Goal: Task Accomplishment & Management: Complete application form

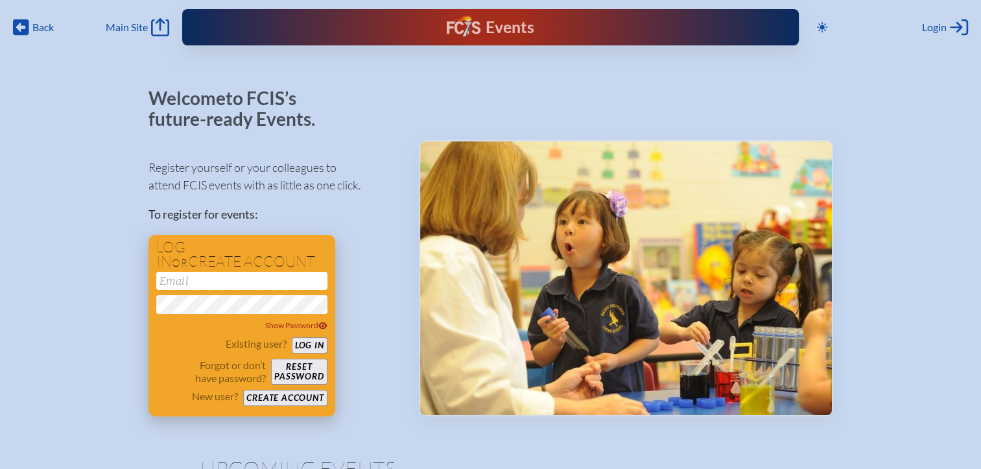
click at [317, 396] on button "Create account" at bounding box center [285, 398] width 84 height 16
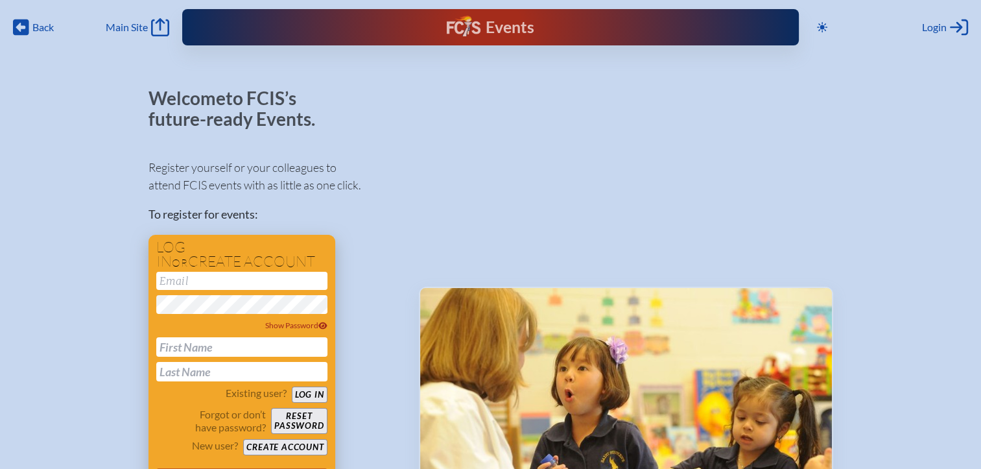
click at [239, 280] on input "email" at bounding box center [241, 281] width 171 height 18
type input "[EMAIL_ADDRESS][DOMAIN_NAME]"
type input "Jacques"
type input "Jacques Rademan"
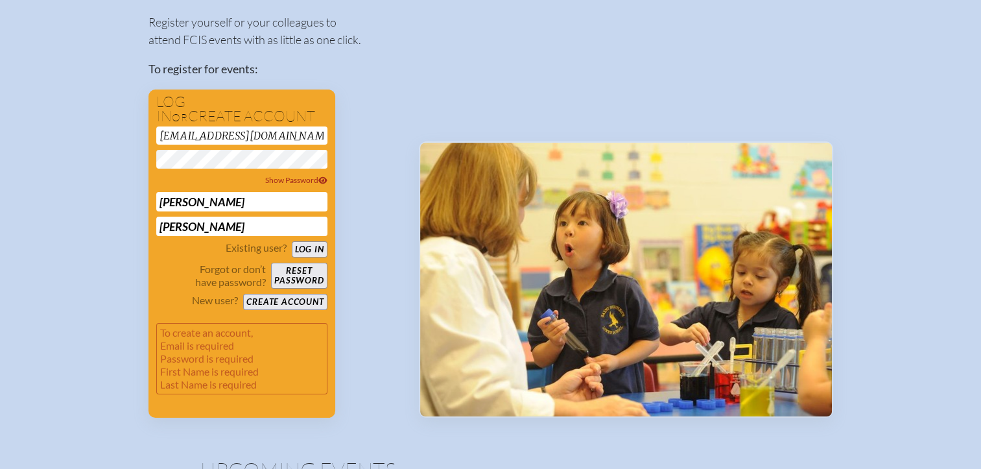
scroll to position [147, 0]
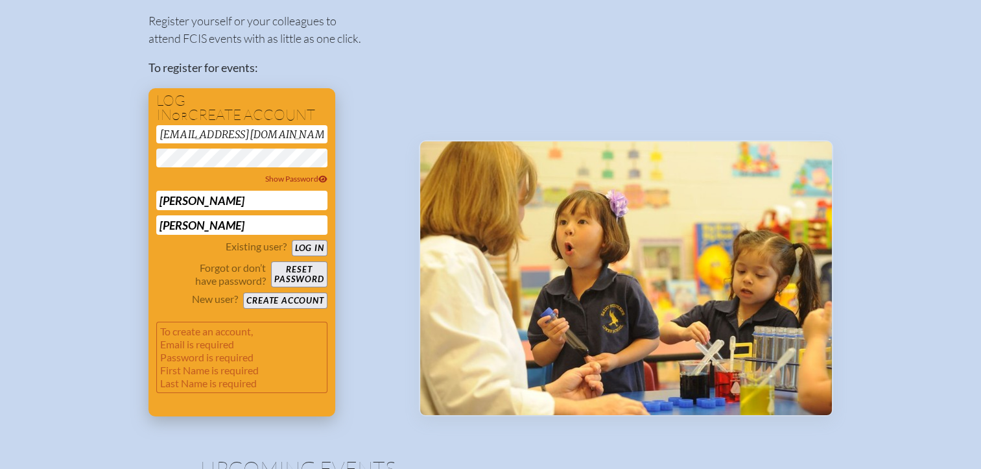
click at [300, 302] on button "Create account" at bounding box center [285, 301] width 84 height 16
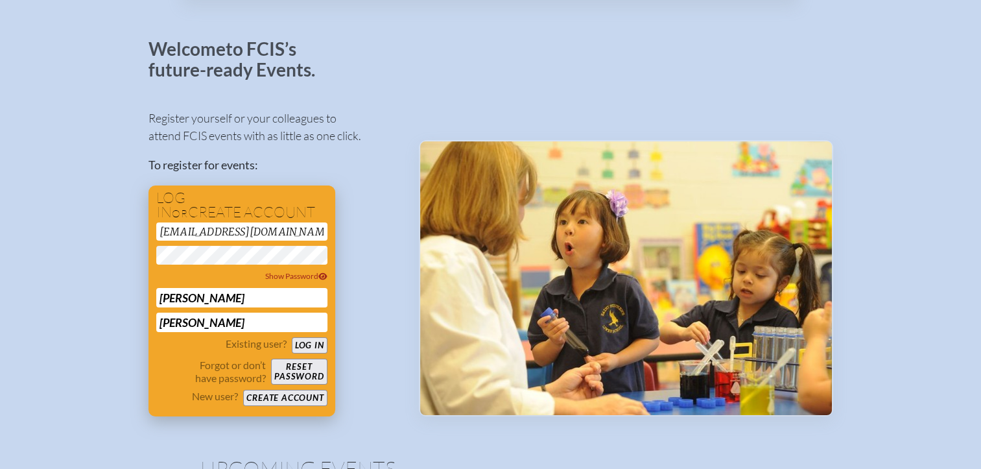
scroll to position [108, 0]
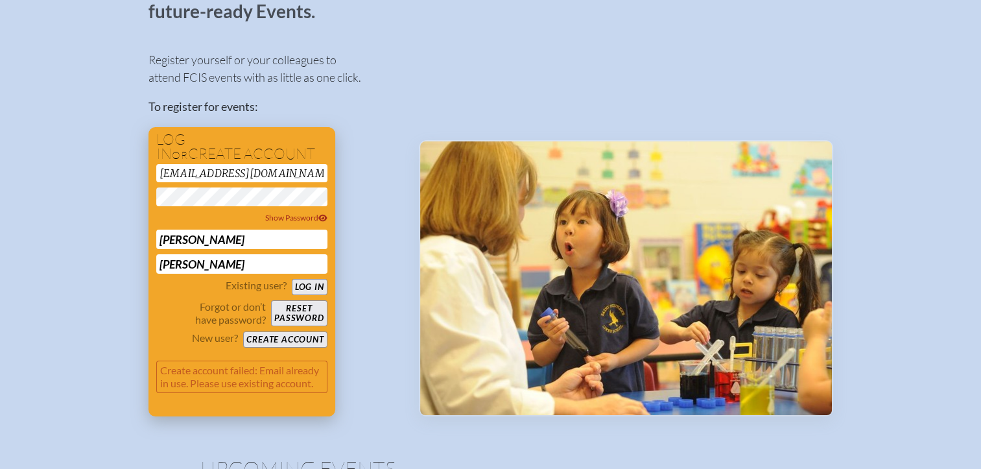
click at [291, 336] on button "Create account" at bounding box center [285, 339] width 84 height 16
click at [307, 279] on div "Existing user? Log in" at bounding box center [241, 287] width 171 height 16
click at [308, 292] on button "Log in" at bounding box center [310, 287] width 36 height 16
click at [307, 309] on button "Reset password" at bounding box center [299, 313] width 56 height 26
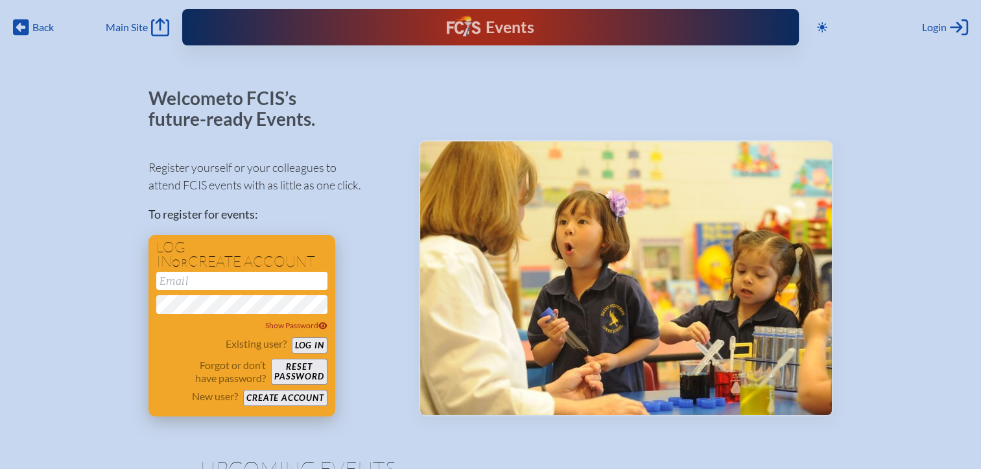
click at [289, 284] on input "email" at bounding box center [241, 281] width 171 height 18
type input "[EMAIL_ADDRESS][DOMAIN_NAME]"
click at [305, 341] on button "Log in" at bounding box center [310, 345] width 36 height 16
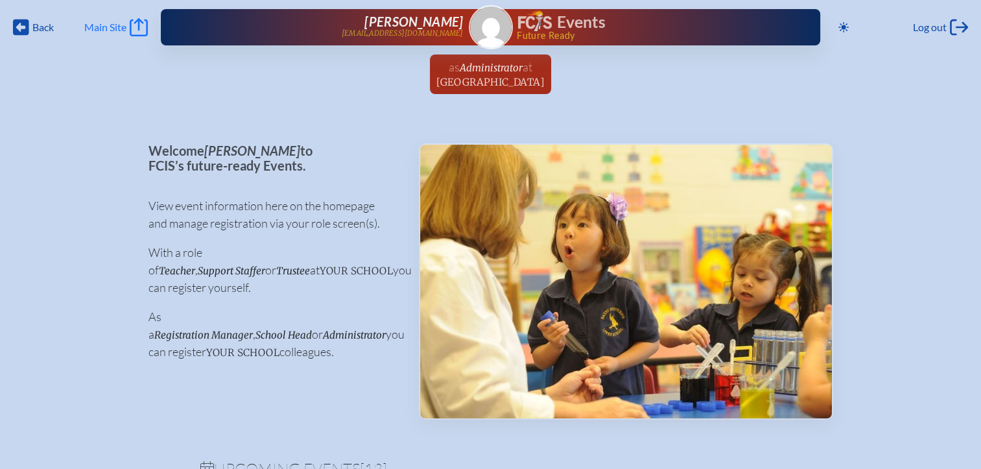
click at [112, 27] on span "Main Site" at bounding box center [105, 27] width 42 height 13
